Goal: Task Accomplishment & Management: Manage account settings

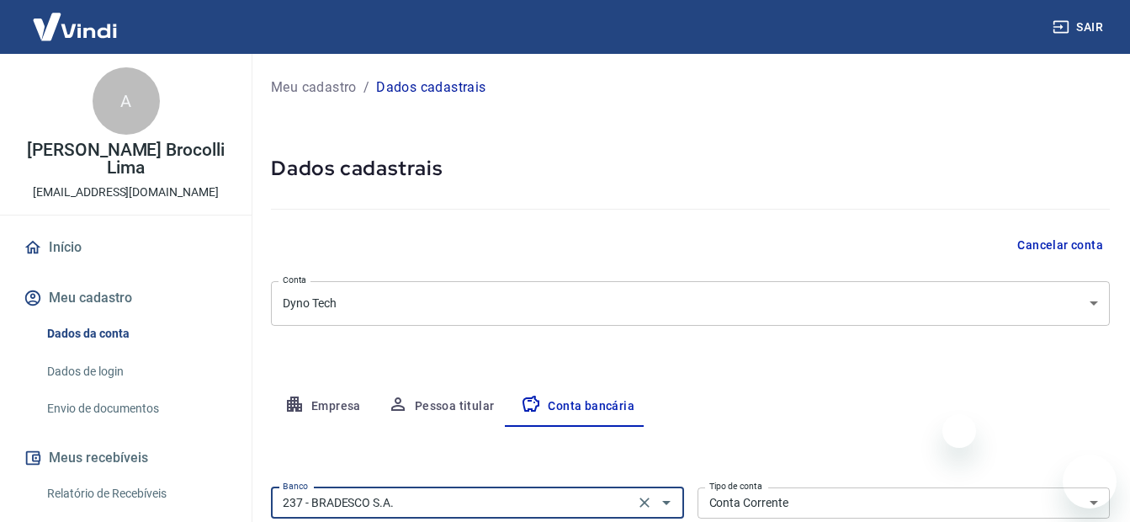
select select "1"
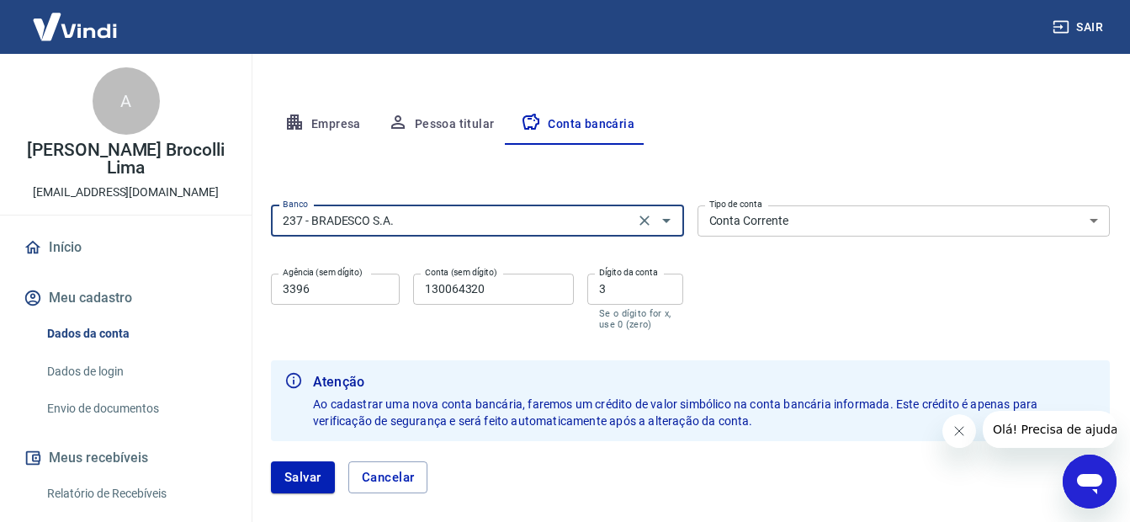
scroll to position [202, 0]
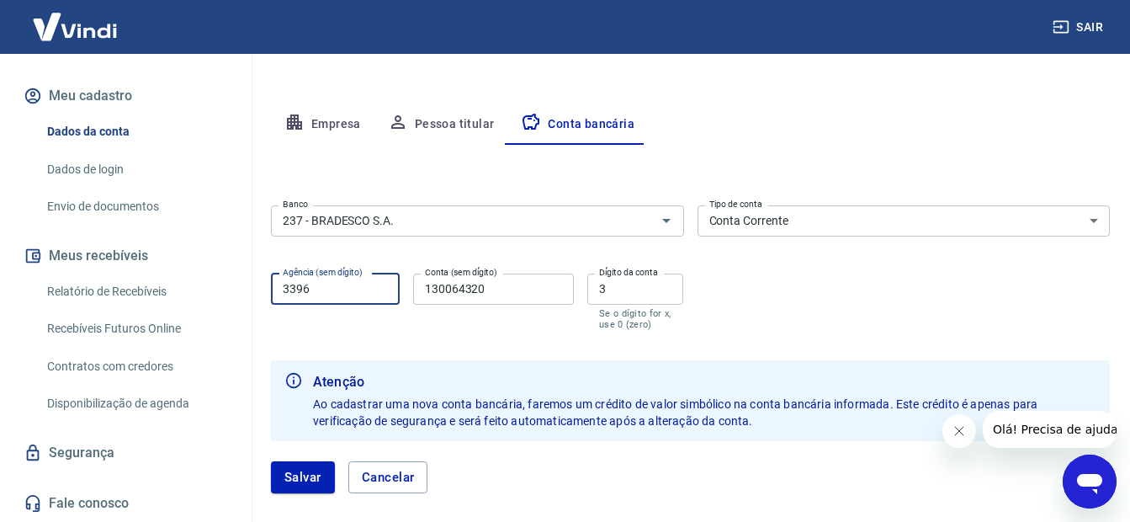
drag, startPoint x: 295, startPoint y: 293, endPoint x: 269, endPoint y: 289, distance: 26.4
click at [270, 289] on div "Meu cadastro / Dados cadastrais Dados cadastrais Cancelar conta Conta Dyno Tech…" at bounding box center [690, 152] width 879 height 761
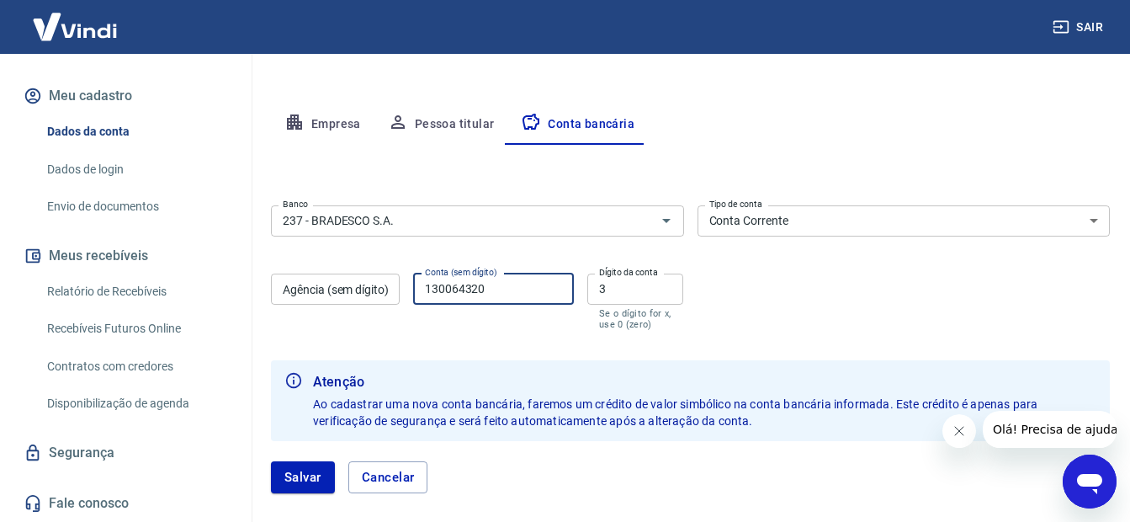
drag, startPoint x: 481, startPoint y: 290, endPoint x: 419, endPoint y: 292, distance: 62.3
click at [419, 292] on input "130064320" at bounding box center [493, 288] width 161 height 31
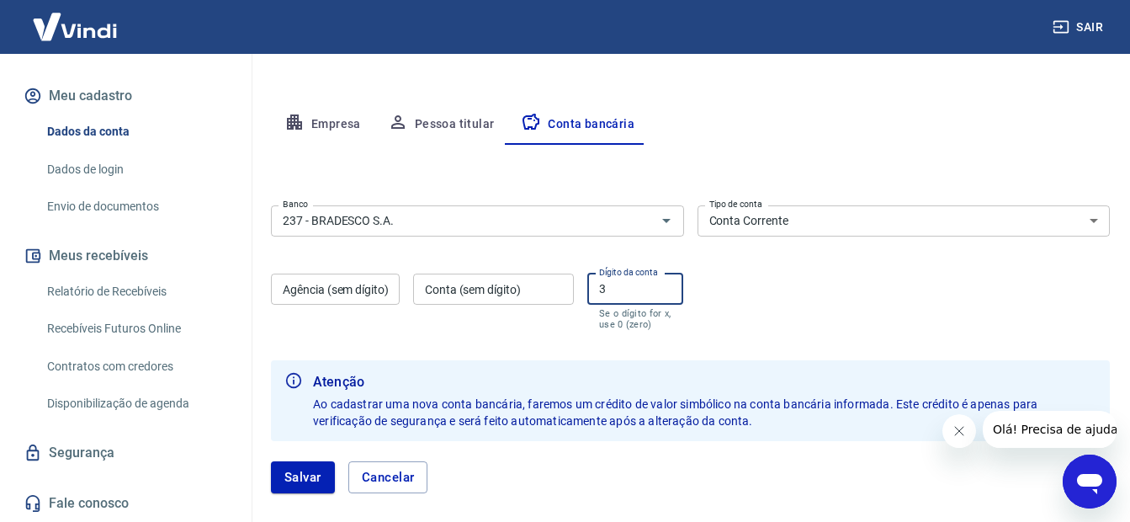
drag, startPoint x: 604, startPoint y: 290, endPoint x: 580, endPoint y: 294, distance: 23.9
click at [586, 292] on div "Agência (sem dígito) Agência (sem dígito) Conta (sem dígito) Conta (sem dígito)…" at bounding box center [477, 300] width 413 height 66
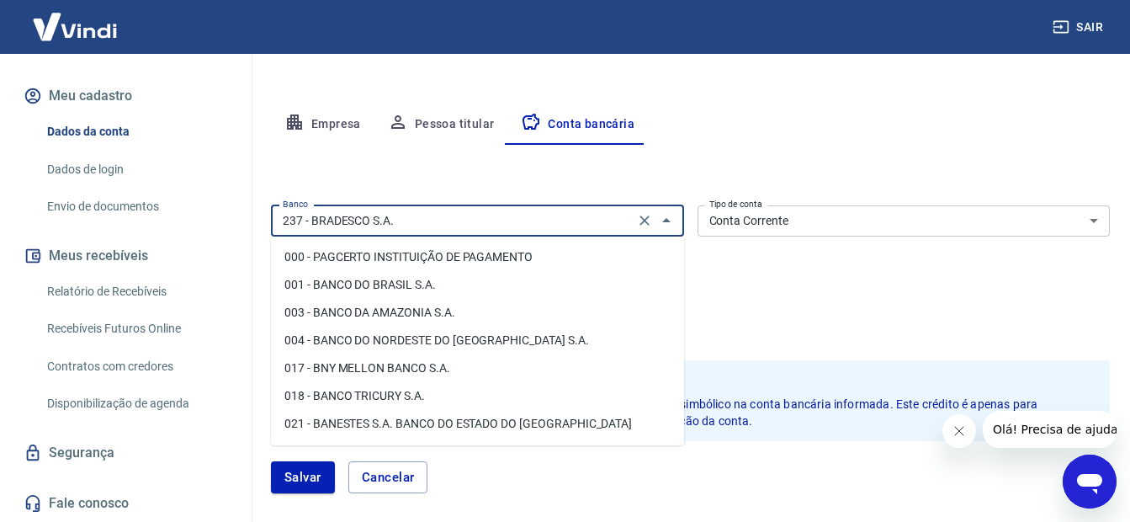
scroll to position [1121, 0]
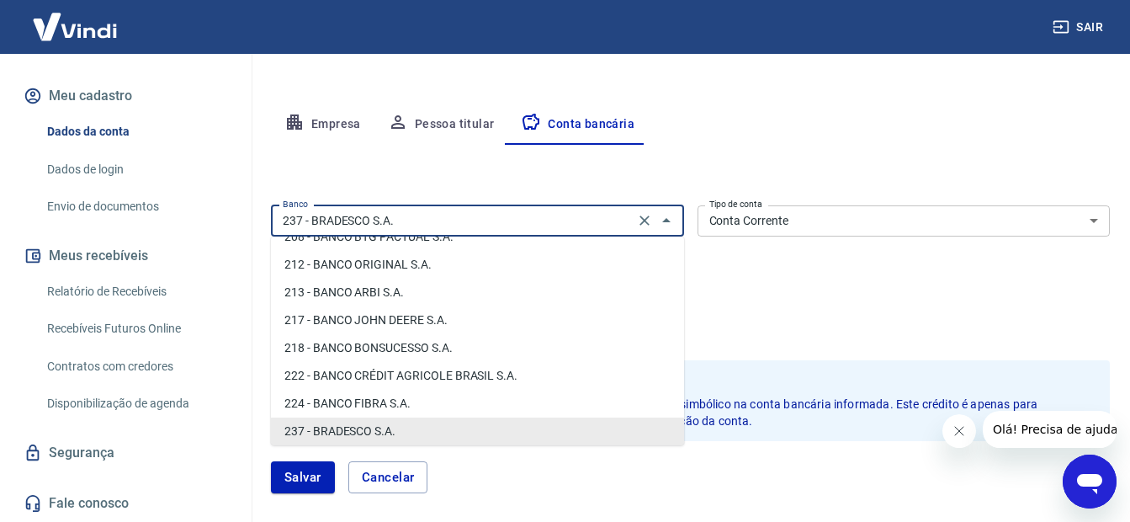
drag, startPoint x: 374, startPoint y: 222, endPoint x: 276, endPoint y: 227, distance: 98.6
click at [276, 227] on input "237 - BRADESCO S.A." at bounding box center [452, 220] width 353 height 21
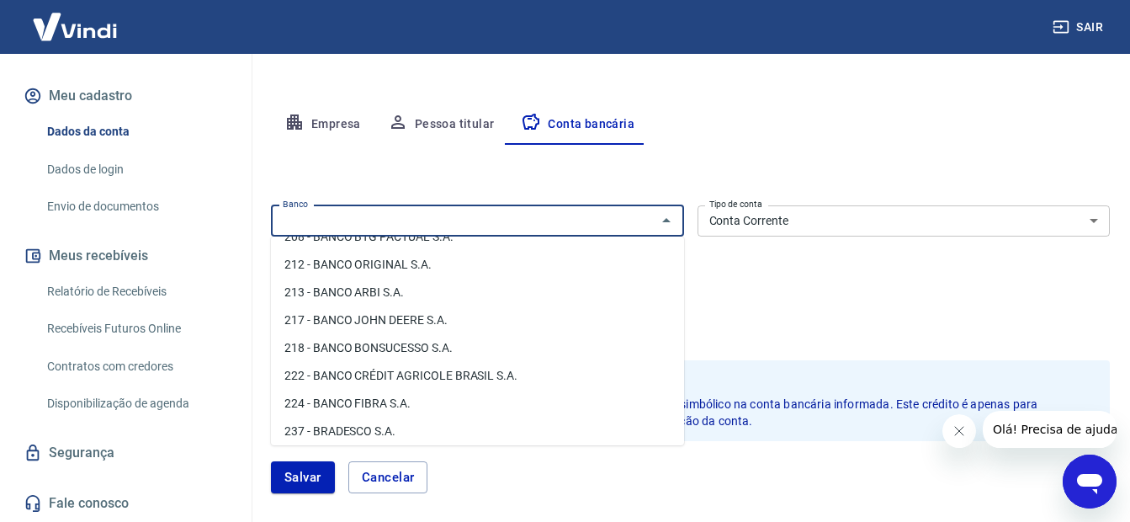
scroll to position [0, 0]
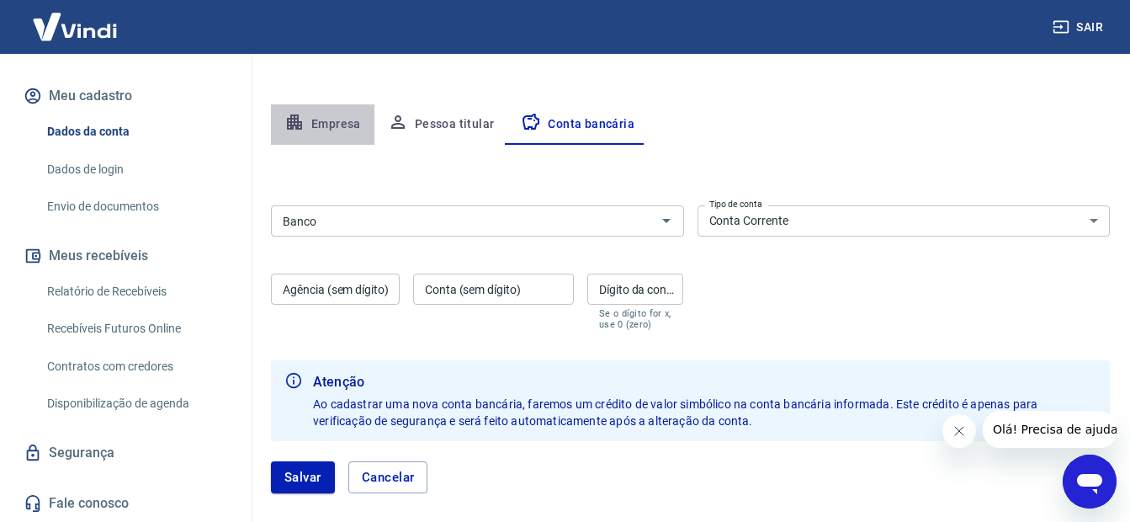
click at [312, 118] on button "Empresa" at bounding box center [322, 124] width 103 height 40
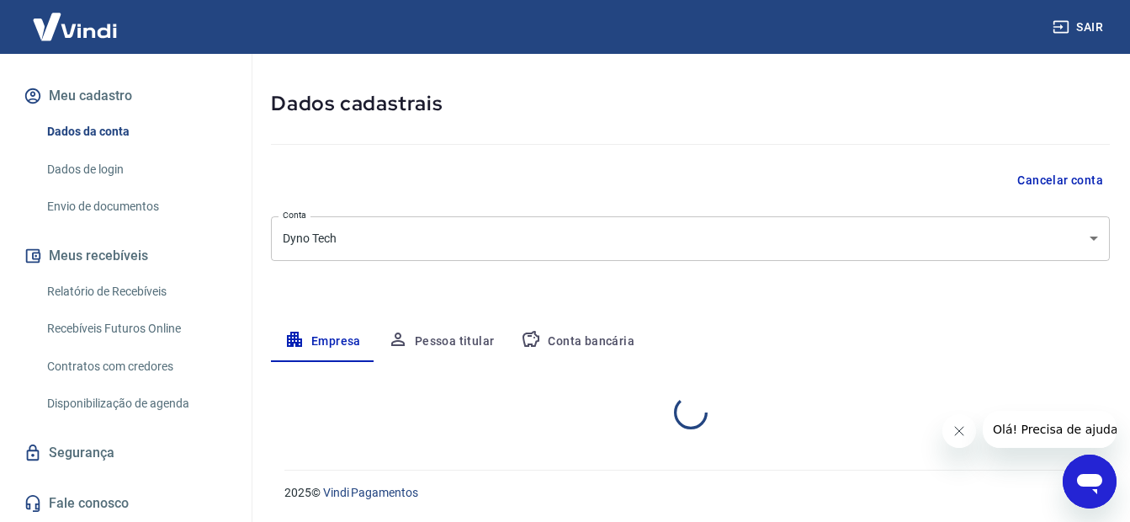
scroll to position [282, 0]
select select "RJ"
select select "business"
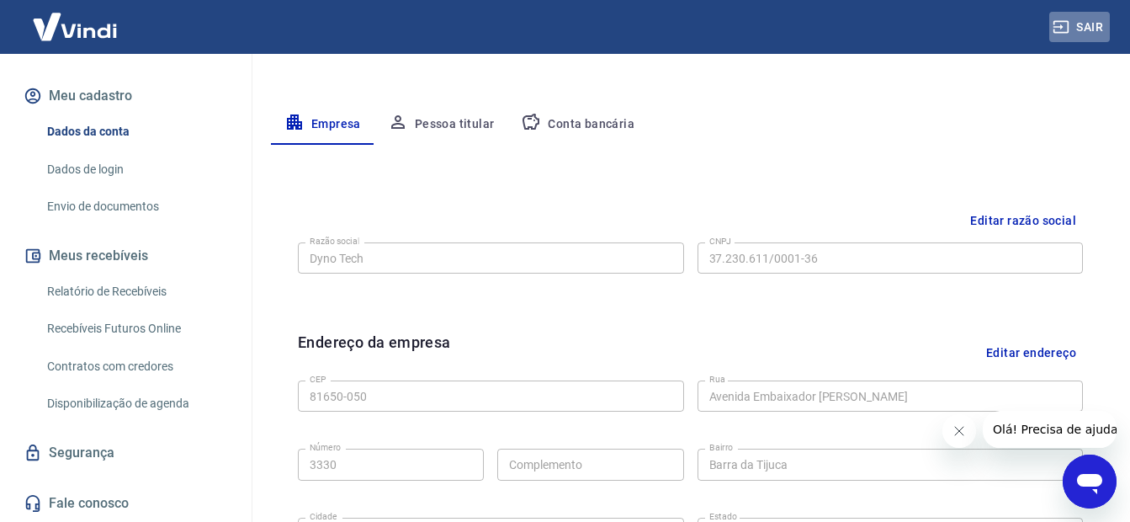
click at [1079, 23] on button "Sair" at bounding box center [1079, 27] width 61 height 31
